Goal: Task Accomplishment & Management: Use online tool/utility

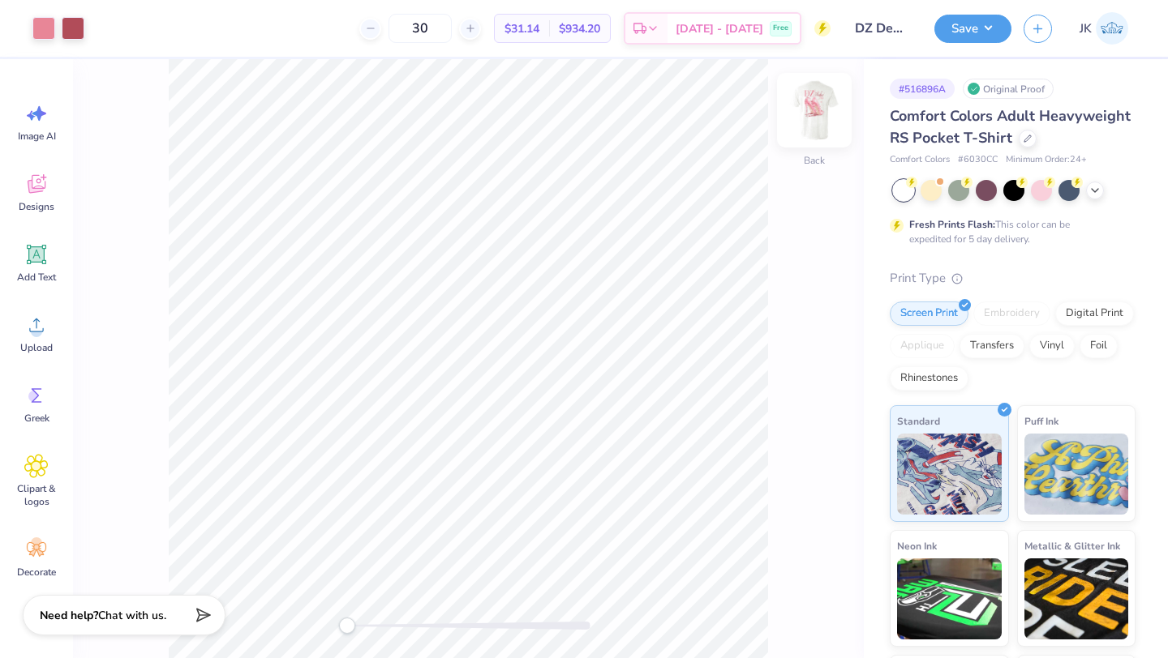
click at [816, 105] on img at bounding box center [814, 110] width 65 height 65
click at [816, 105] on img at bounding box center [814, 110] width 32 height 32
click at [1026, 141] on div at bounding box center [1027, 137] width 18 height 18
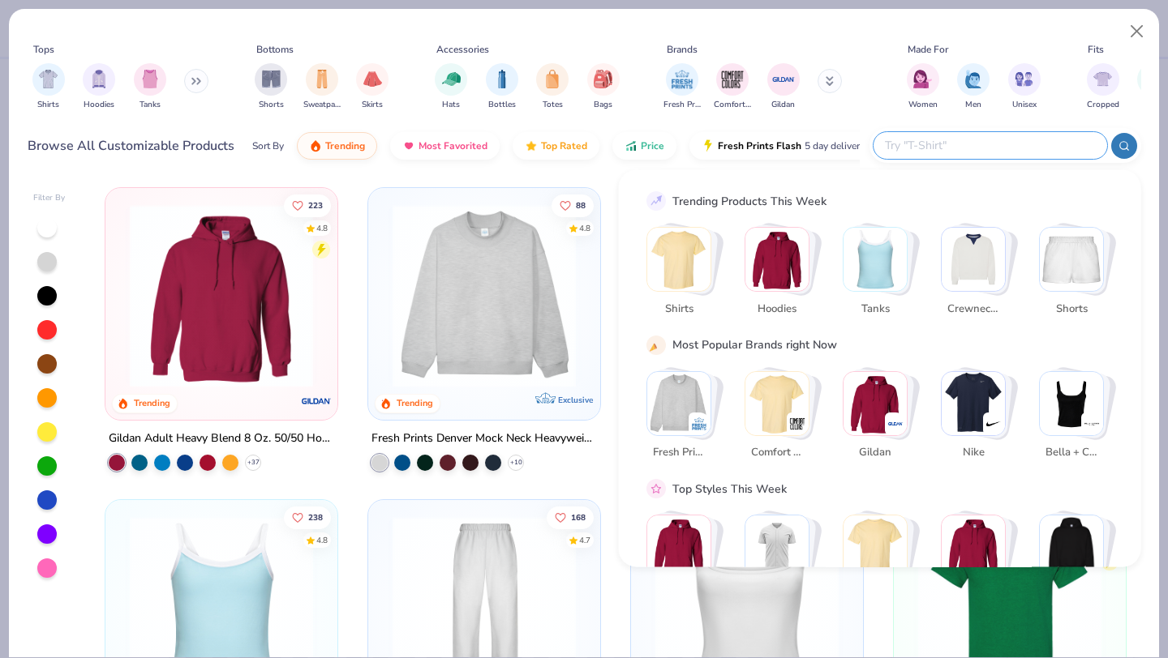
click at [996, 150] on input "text" at bounding box center [989, 145] width 212 height 19
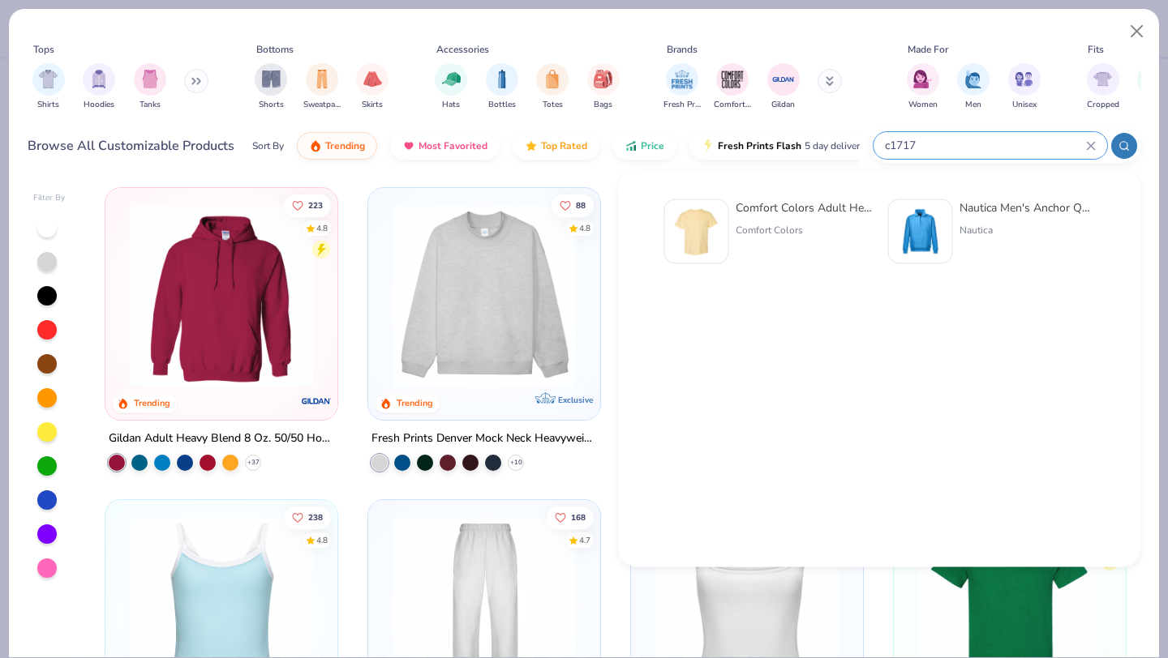
type input "c1717"
click at [815, 234] on div "Comfort Colors" at bounding box center [803, 230] width 136 height 15
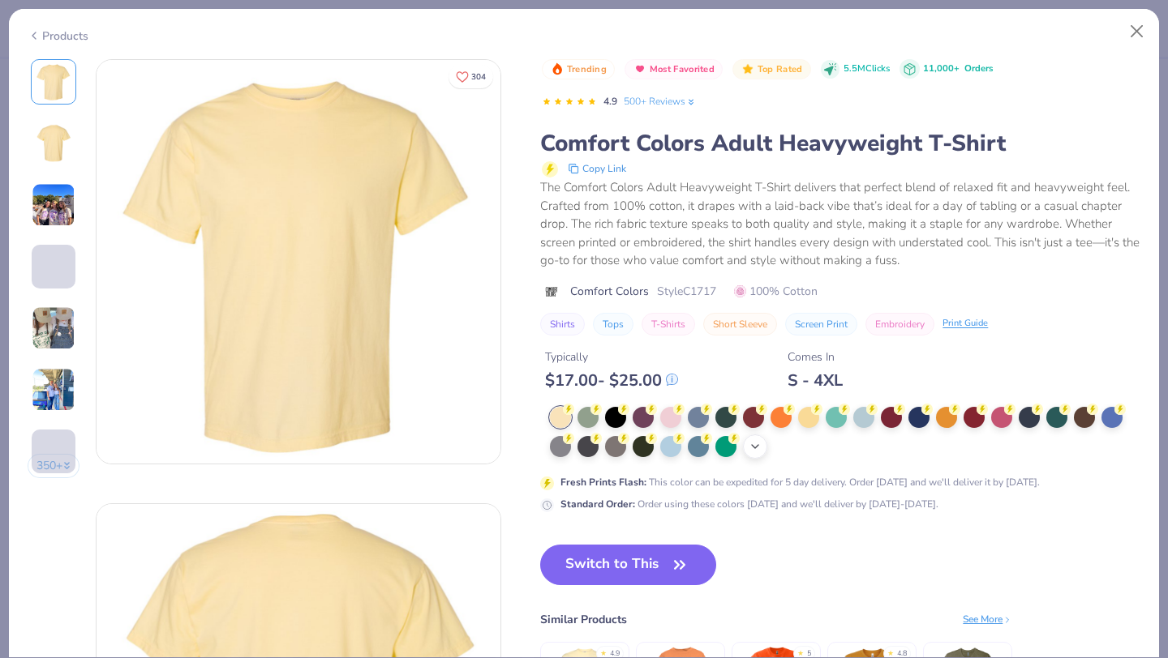
click at [758, 449] on icon at bounding box center [754, 446] width 13 height 13
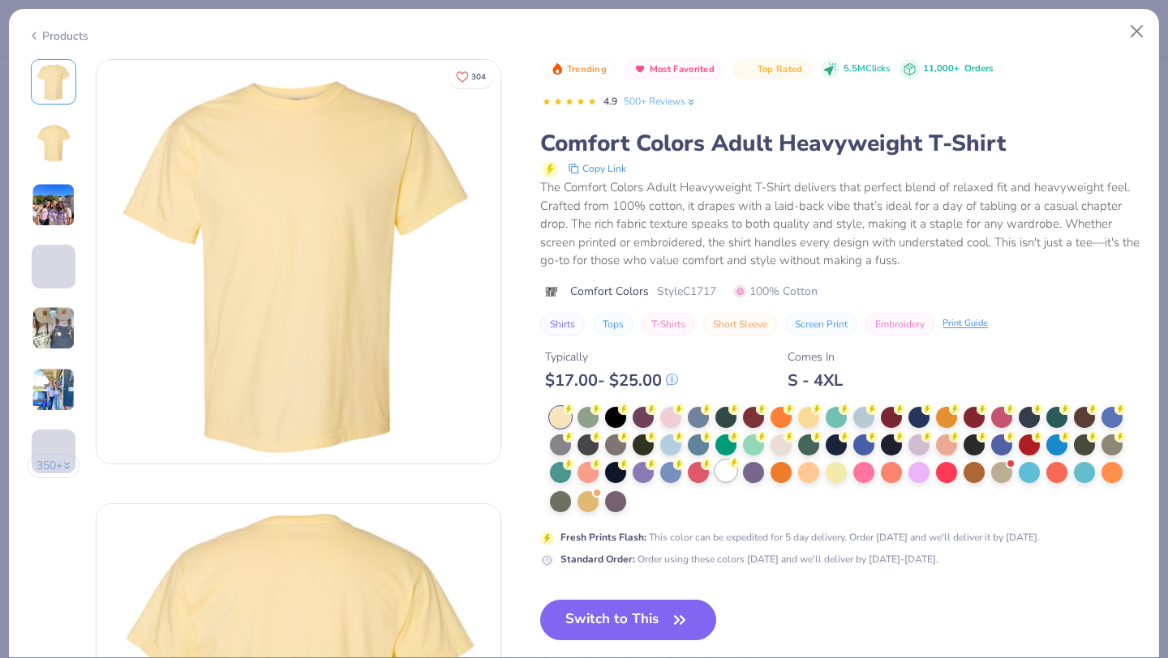
click at [729, 476] on div at bounding box center [725, 471] width 21 height 21
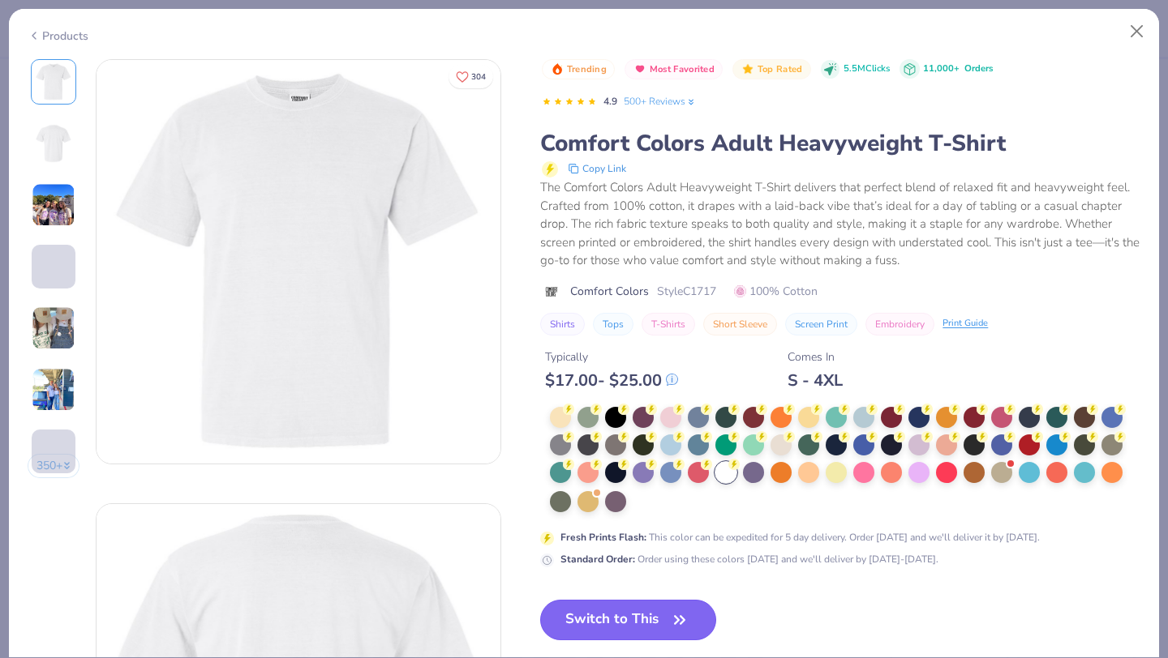
click at [648, 615] on button "Switch to This" at bounding box center [628, 620] width 176 height 41
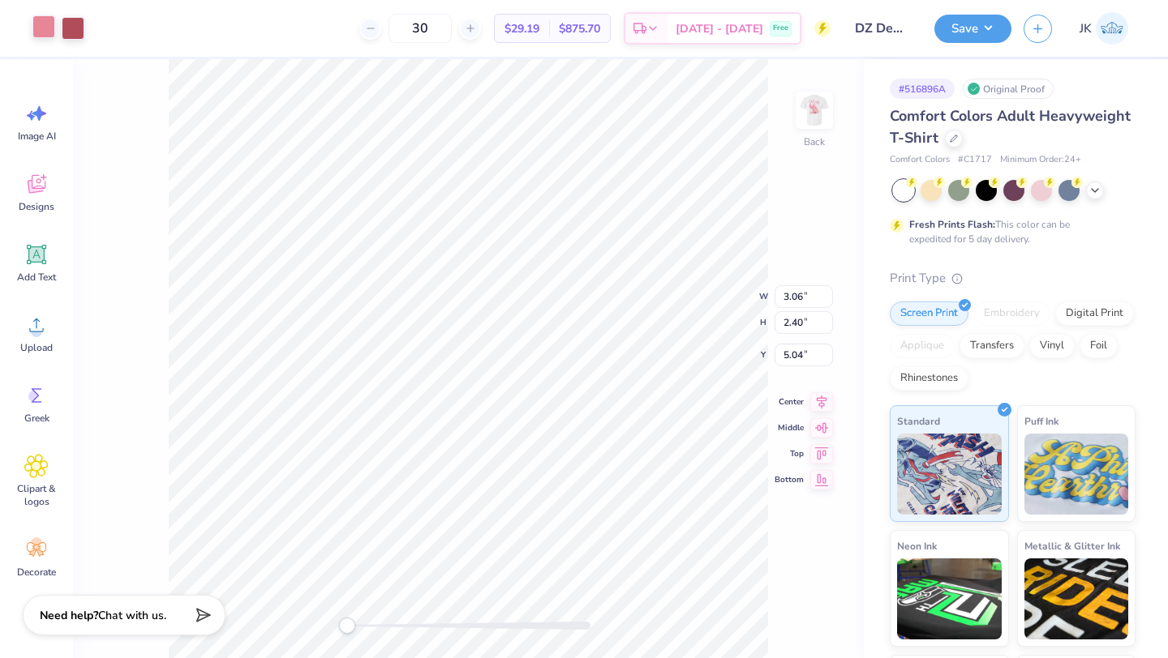
click at [43, 28] on div at bounding box center [43, 26] width 23 height 23
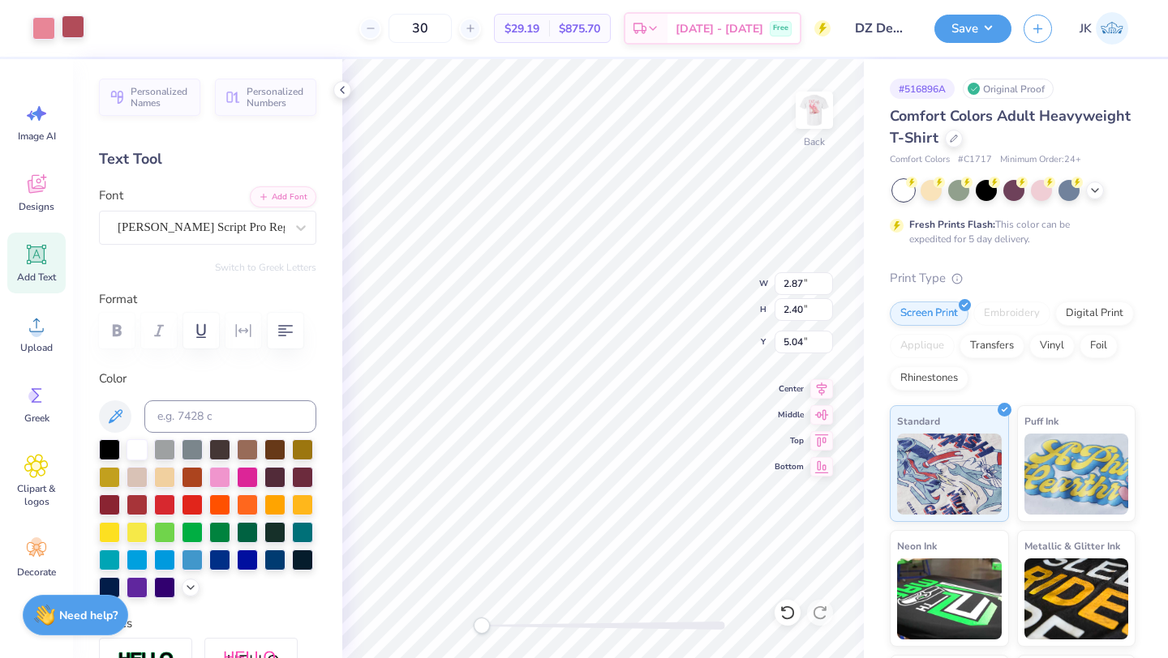
click at [67, 30] on div at bounding box center [73, 26] width 23 height 23
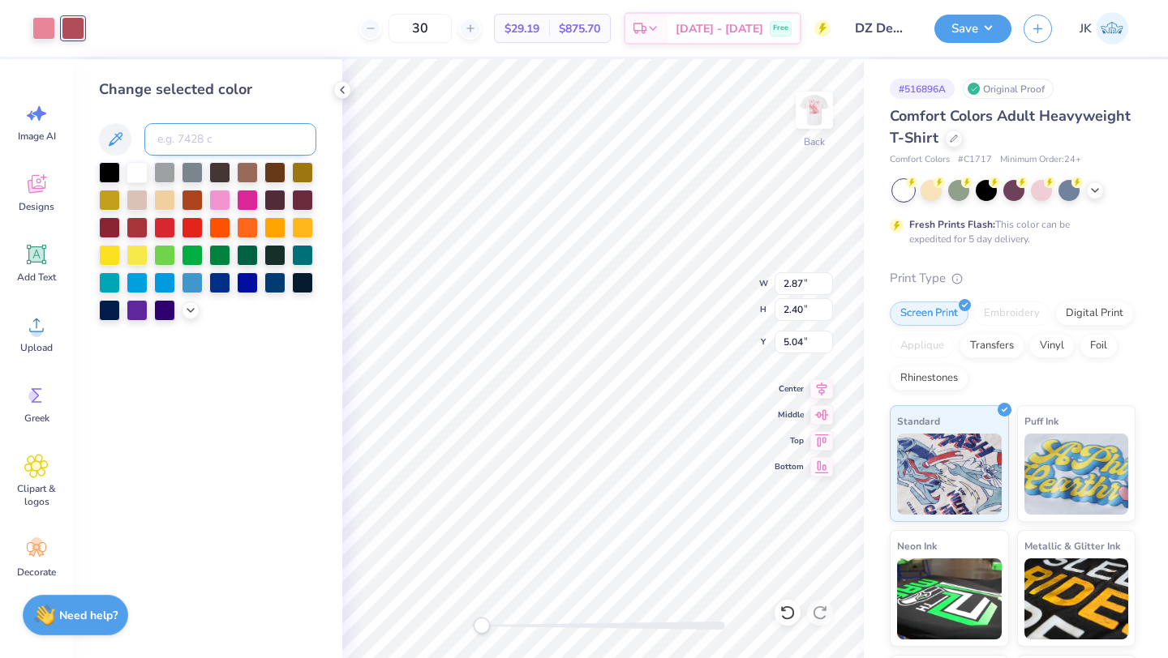
click at [190, 146] on input at bounding box center [230, 139] width 172 height 32
type input "701"
click at [237, 174] on div at bounding box center [247, 171] width 21 height 21
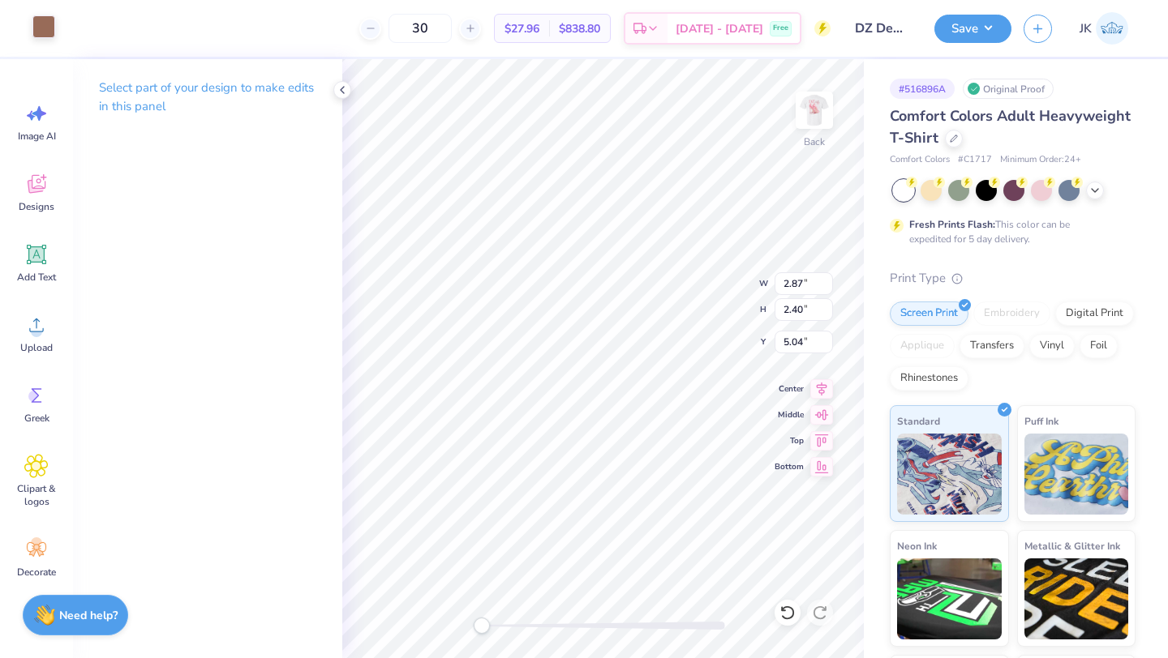
click at [42, 25] on div at bounding box center [43, 26] width 23 height 23
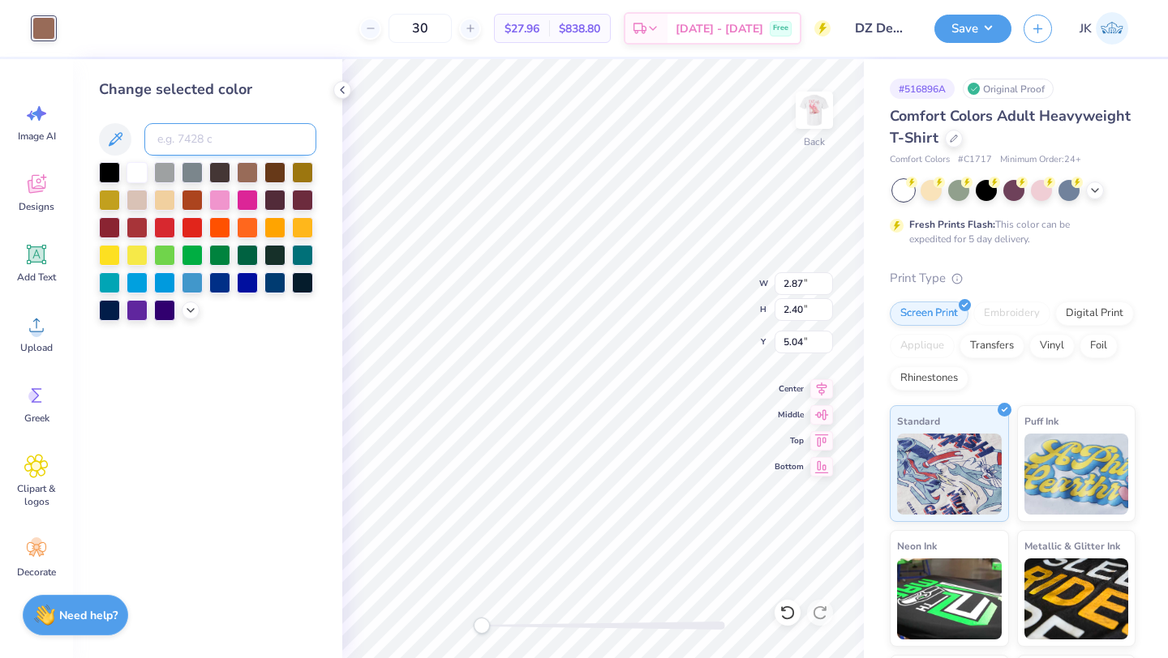
click at [211, 150] on input at bounding box center [230, 139] width 172 height 32
type input "701"
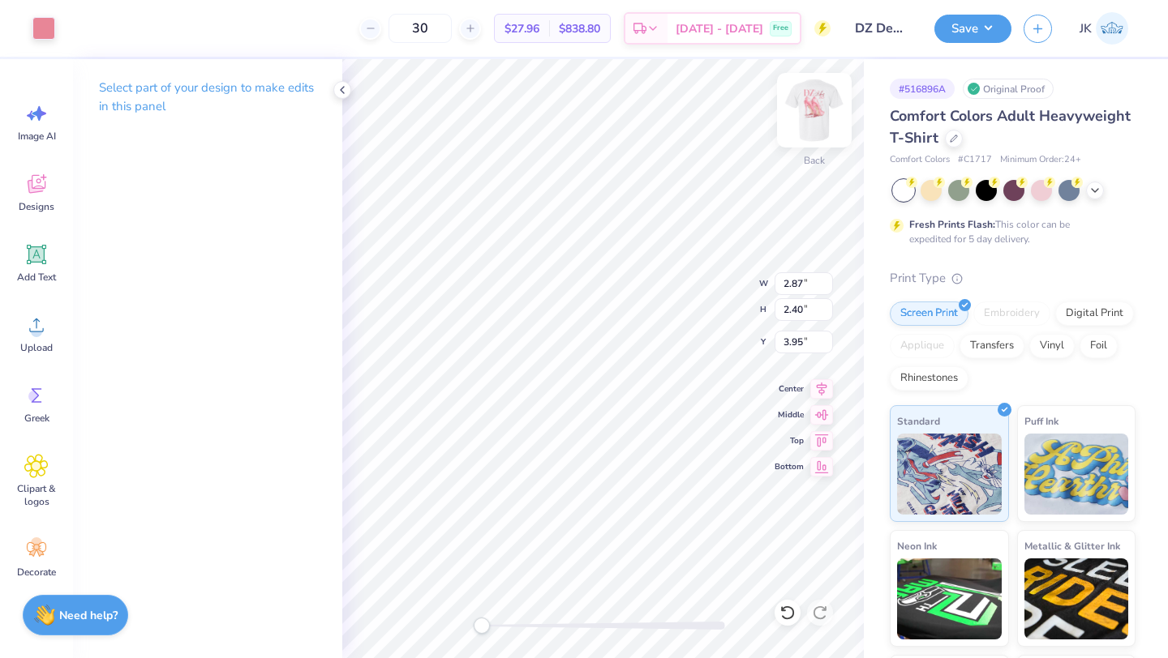
type input "3.95"
click at [807, 114] on img at bounding box center [814, 110] width 65 height 65
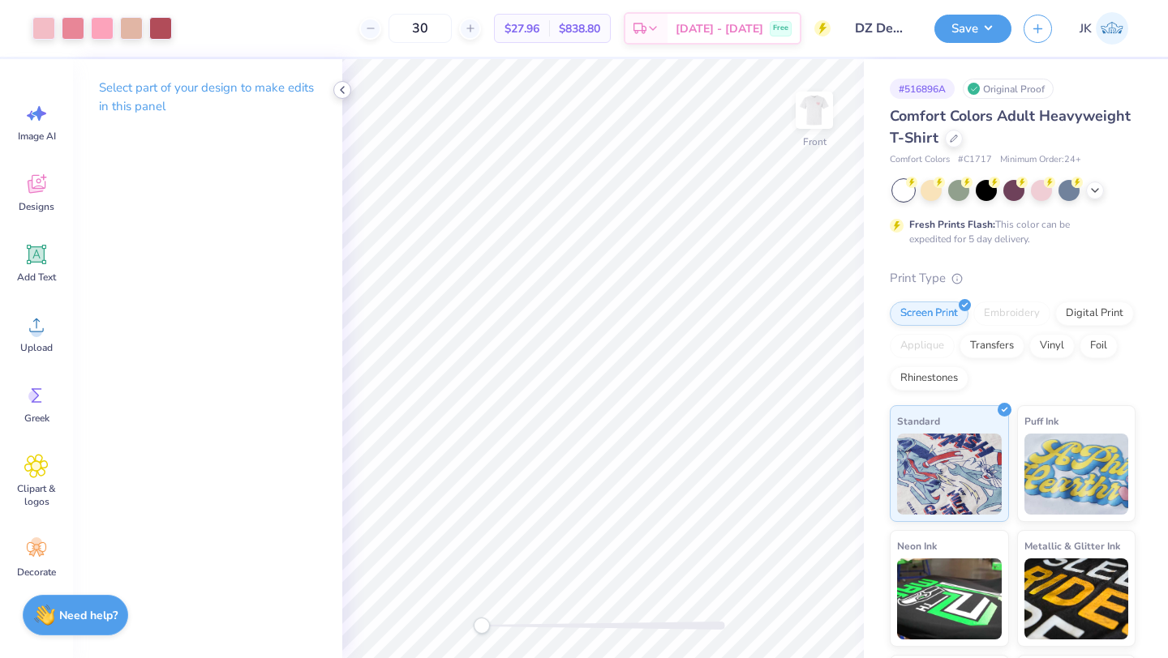
click at [344, 86] on icon at bounding box center [342, 90] width 13 height 13
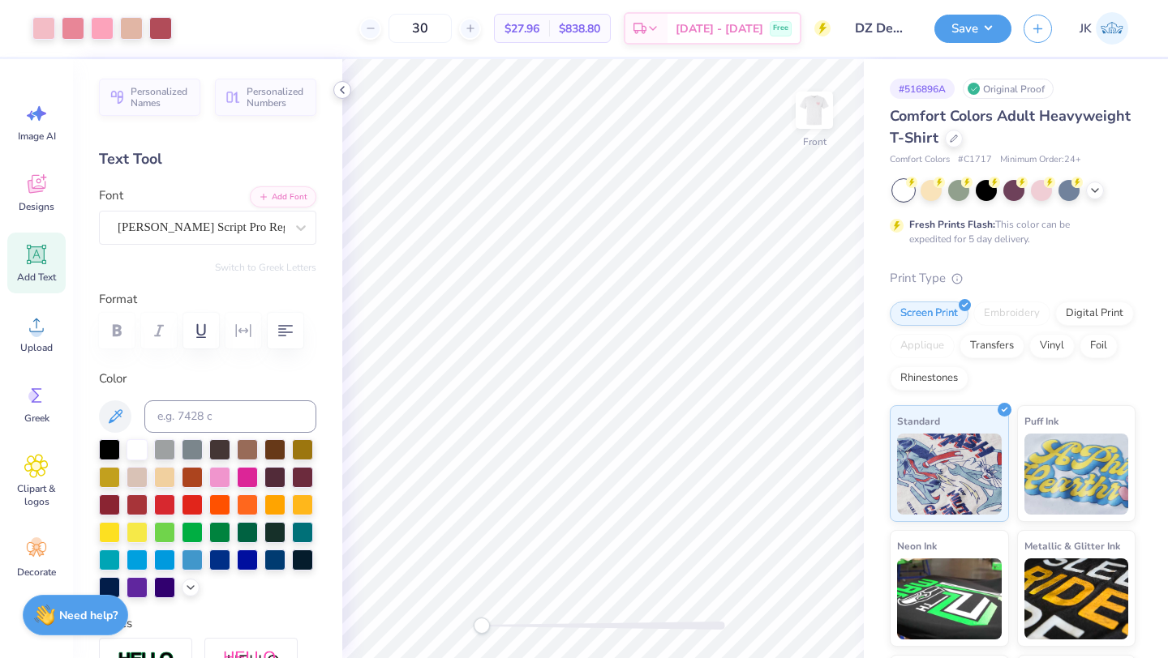
click at [341, 85] on icon at bounding box center [342, 90] width 13 height 13
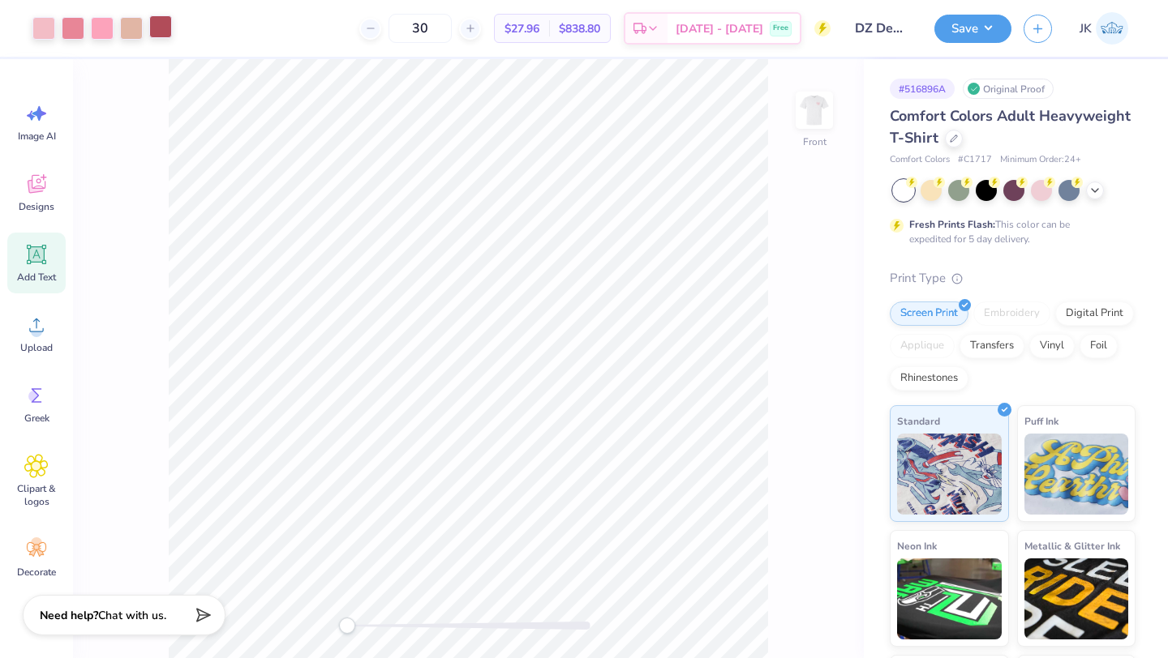
click at [159, 27] on div at bounding box center [160, 26] width 23 height 23
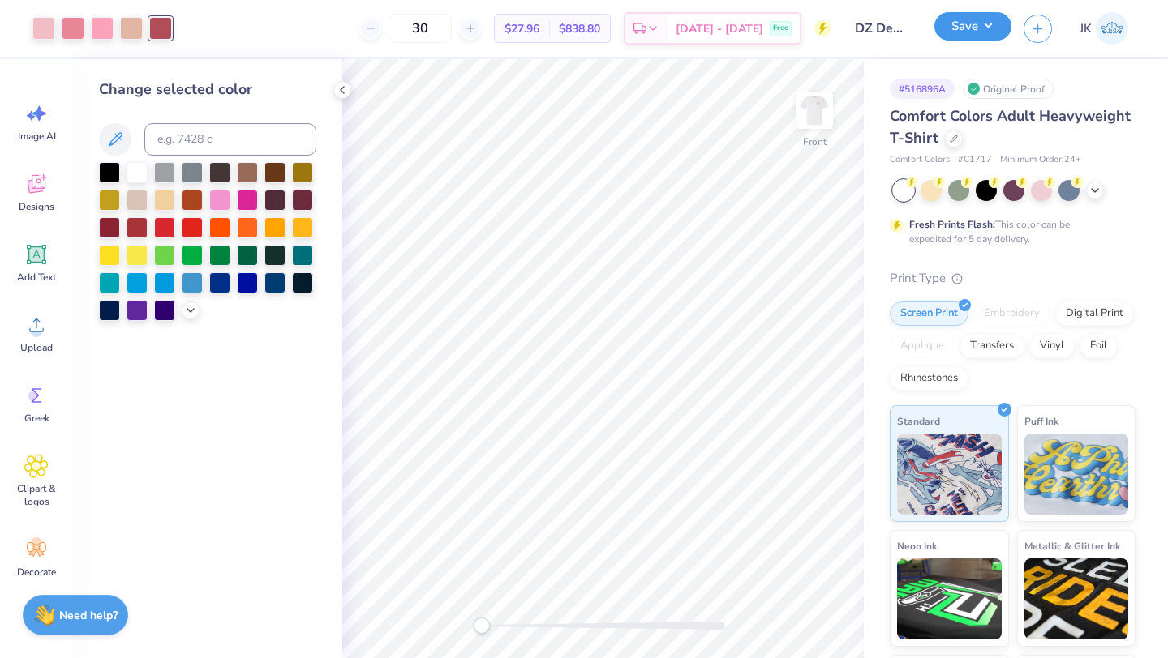
click at [954, 34] on button "Save" at bounding box center [972, 26] width 77 height 28
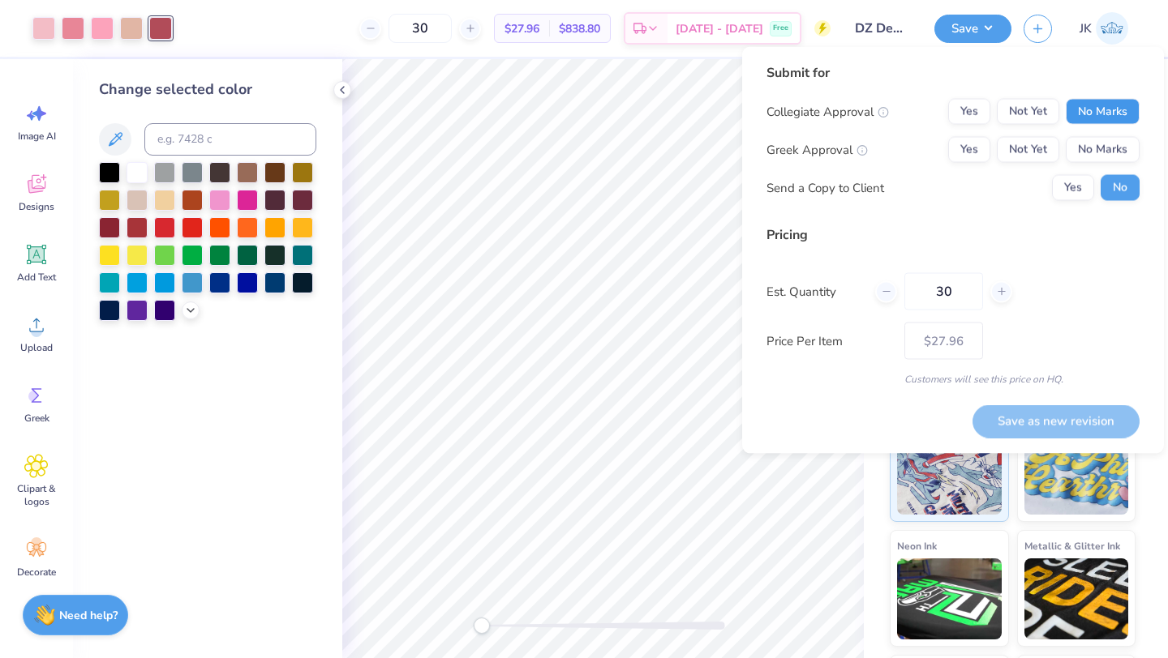
click at [1122, 114] on button "No Marks" at bounding box center [1102, 112] width 74 height 26
click at [1108, 139] on button "No Marks" at bounding box center [1102, 150] width 74 height 26
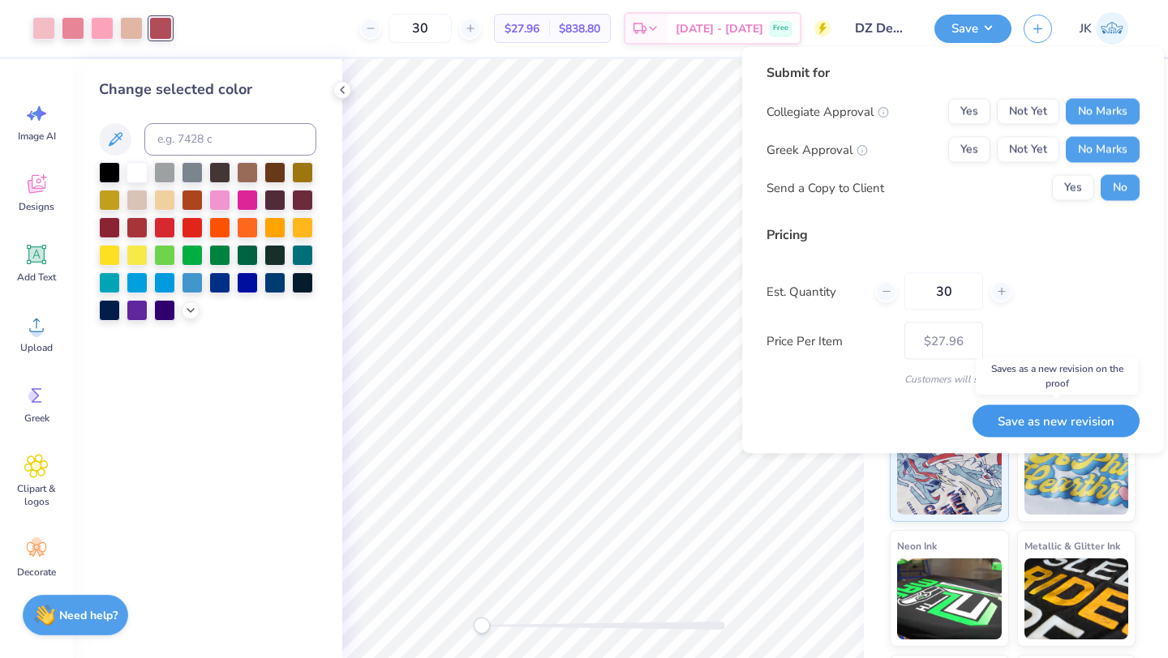
click at [1089, 426] on button "Save as new revision" at bounding box center [1055, 421] width 167 height 33
type input "$27.96"
